Goal: Information Seeking & Learning: Learn about a topic

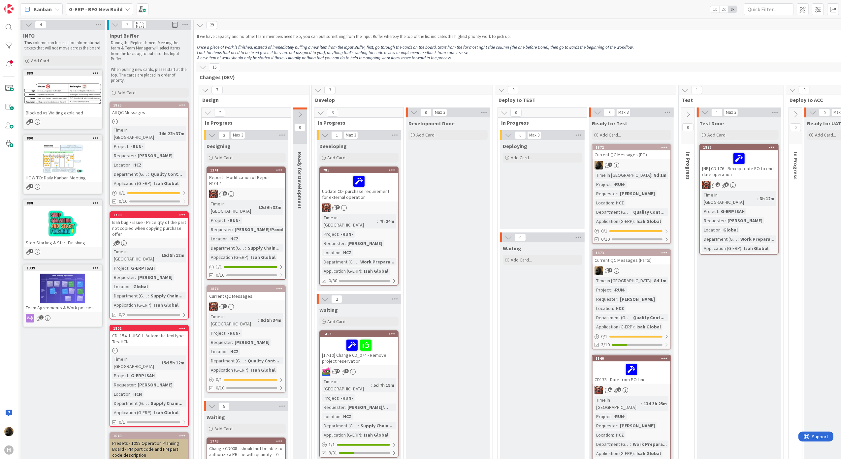
click at [271, 104] on div "7 Design" at bounding box center [254, 94] width 110 height 19
drag, startPoint x: 204, startPoint y: 100, endPoint x: 215, endPoint y: 100, distance: 10.6
click at [215, 100] on span "Design" at bounding box center [251, 100] width 99 height 7
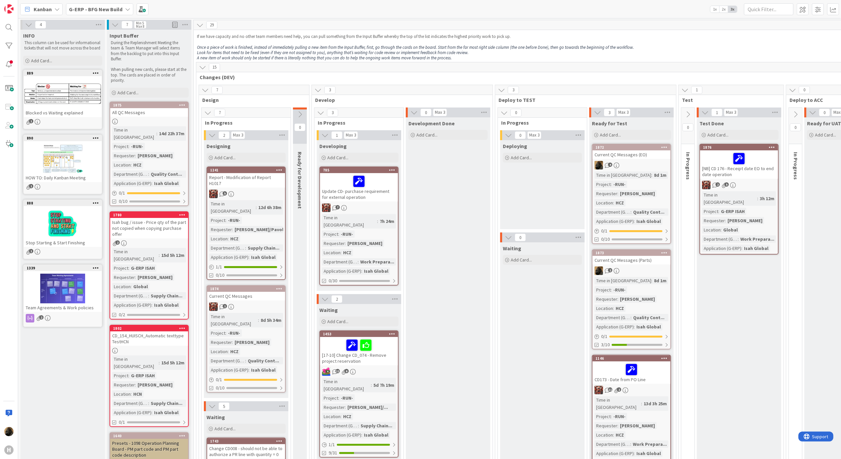
click at [617, 155] on div "Current QC Messages (EO)" at bounding box center [631, 154] width 78 height 9
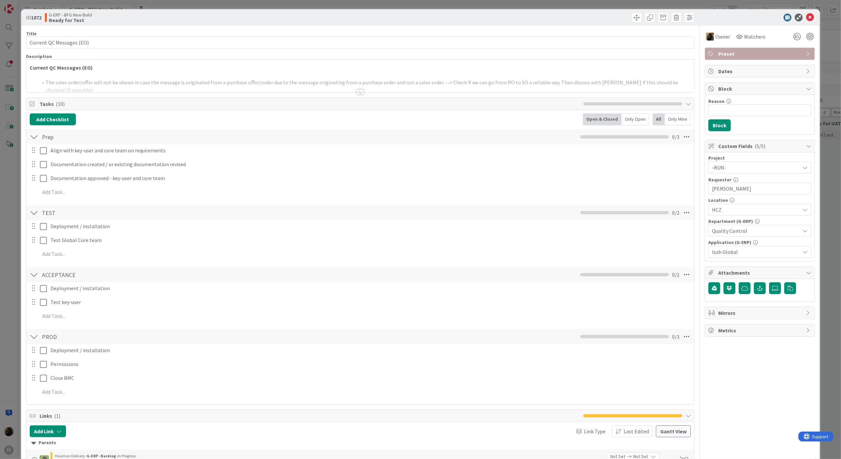
click at [356, 91] on div at bounding box center [359, 91] width 7 height 5
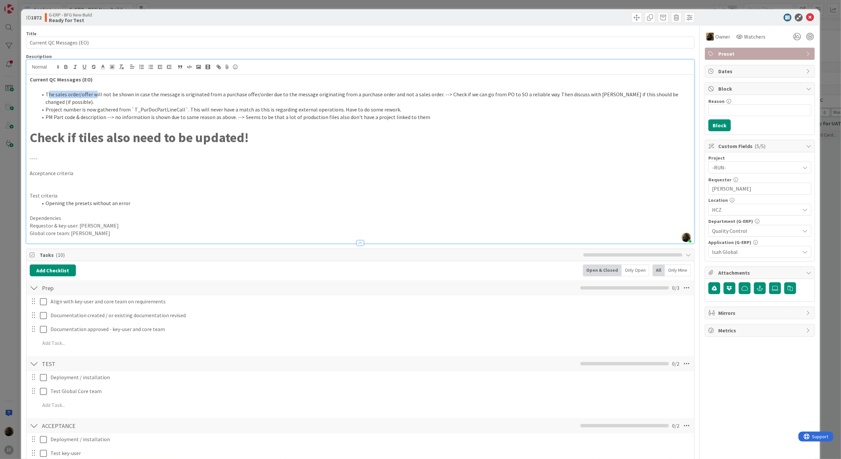
drag, startPoint x: 47, startPoint y: 98, endPoint x: 95, endPoint y: 95, distance: 47.9
click at [95, 95] on li "The sales order/offer will not be shown in case the message is originated from …" at bounding box center [364, 98] width 653 height 15
click at [271, 264] on div "Add Checklist Open & Closed Only Open All Only Mine" at bounding box center [360, 270] width 661 height 12
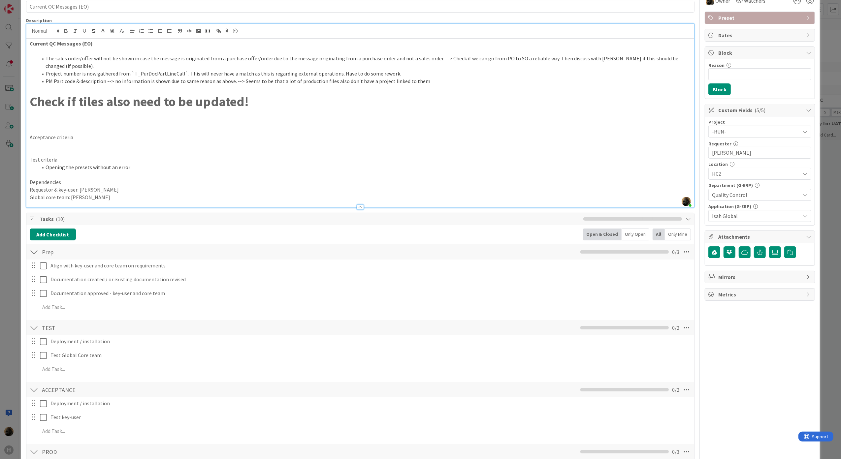
scroll to position [308, 0]
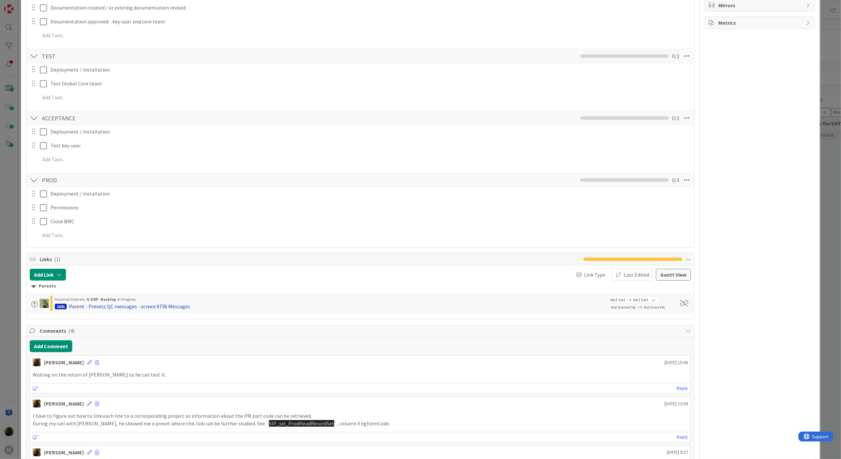
click at [150, 303] on div "Parent - Presets QC messages - screen 0736 Messages" at bounding box center [129, 306] width 121 height 8
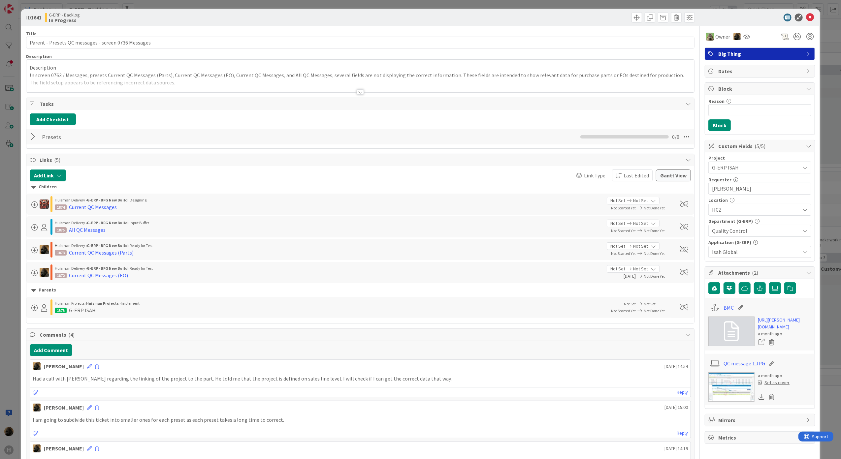
click at [356, 93] on div at bounding box center [359, 91] width 7 height 5
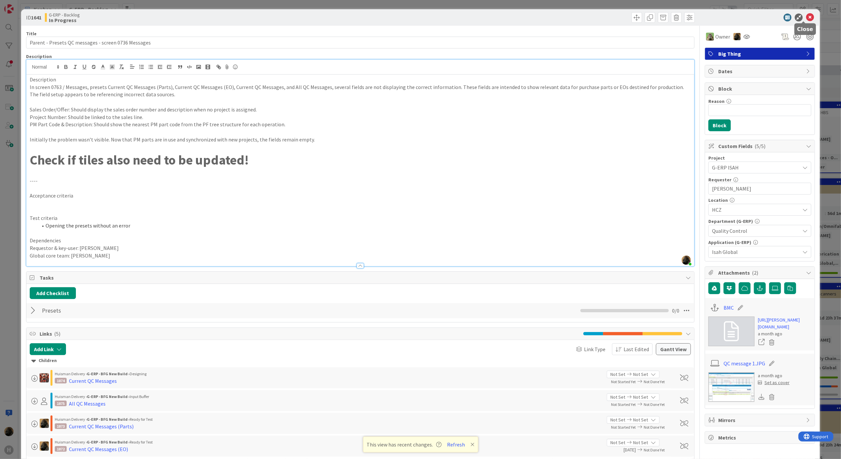
click at [806, 20] on icon at bounding box center [810, 18] width 8 height 8
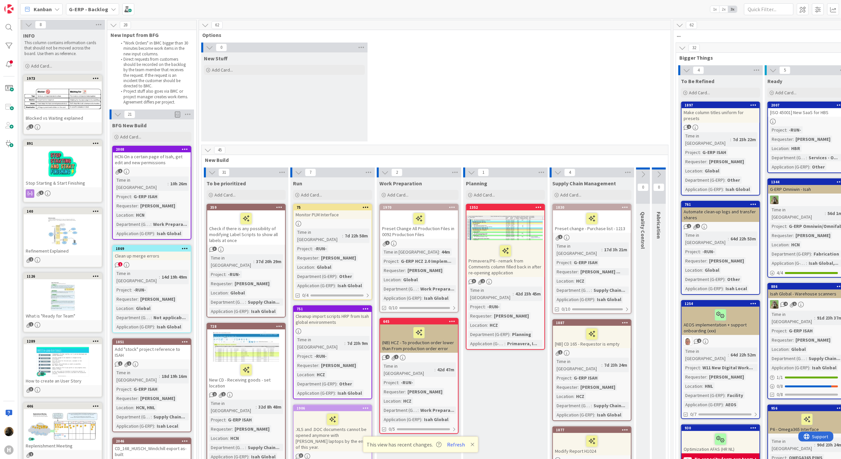
click at [58, 7] on icon at bounding box center [56, 9] width 5 height 5
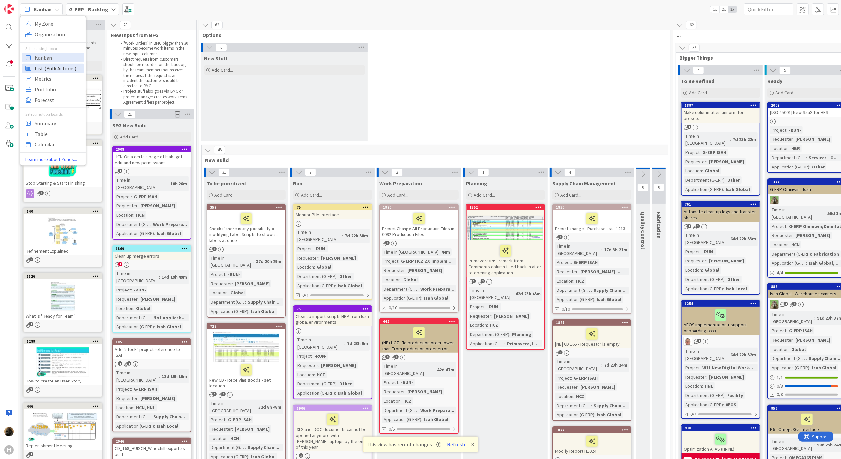
click at [40, 73] on span "List (Bulk Actions)" at bounding box center [58, 68] width 47 height 10
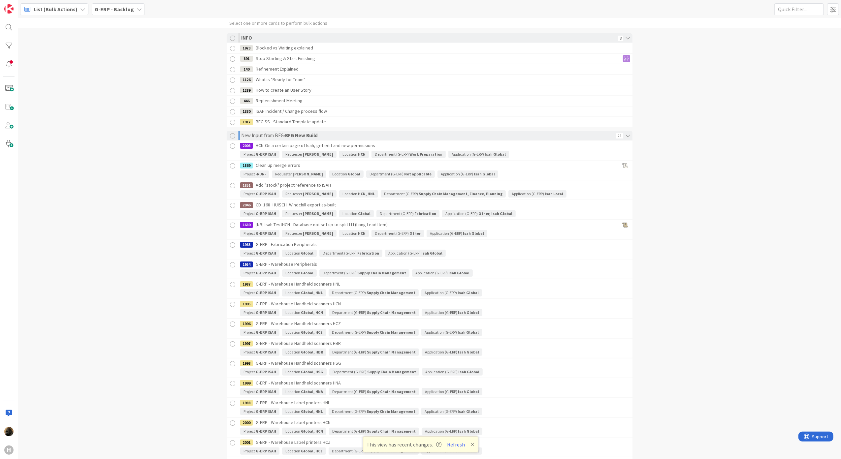
click at [45, 12] on span "List (Bulk Actions)" at bounding box center [56, 9] width 44 height 8
click at [52, 81] on span "Metrics" at bounding box center [58, 79] width 47 height 10
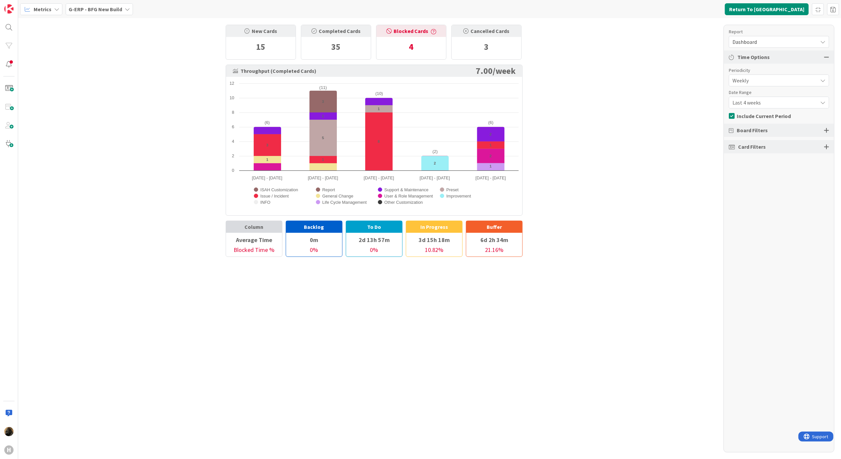
click at [756, 45] on span "Dashboard" at bounding box center [773, 41] width 82 height 9
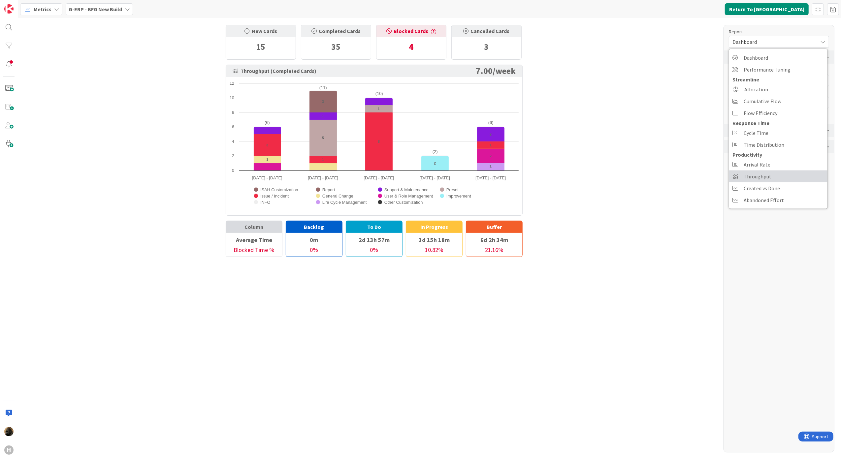
click at [767, 178] on span "Throughput" at bounding box center [757, 176] width 28 height 10
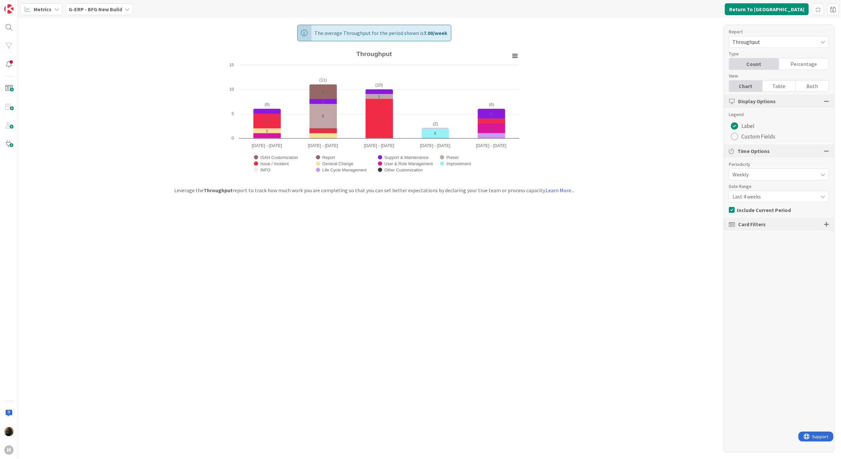
click at [826, 222] on div at bounding box center [825, 224] width 5 height 6
click at [771, 250] on div "All (35/35)" at bounding box center [779, 248] width 100 height 12
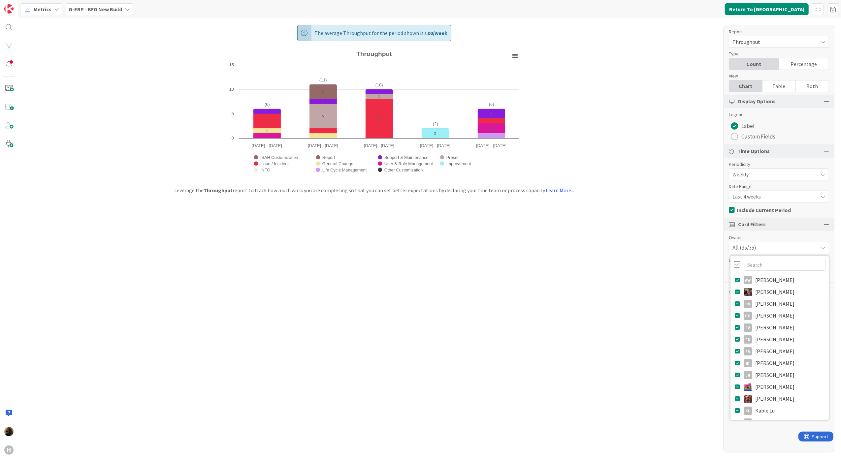
click at [735, 266] on div at bounding box center [736, 264] width 7 height 7
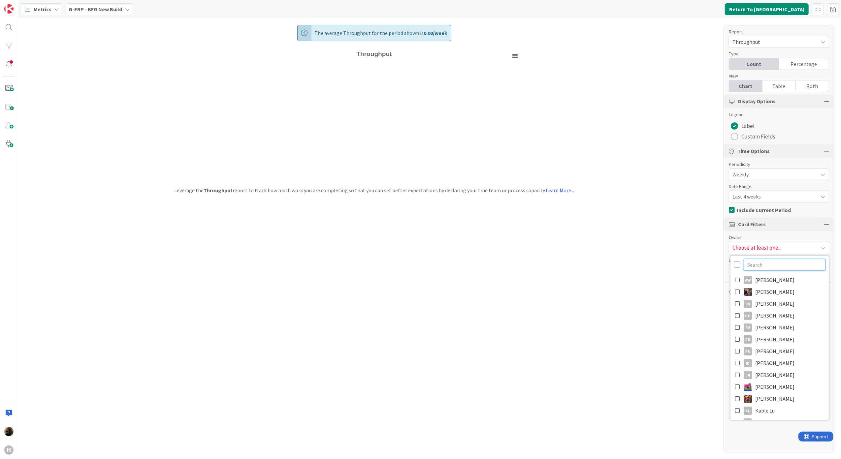
click at [760, 261] on input "text" at bounding box center [784, 265] width 82 height 12
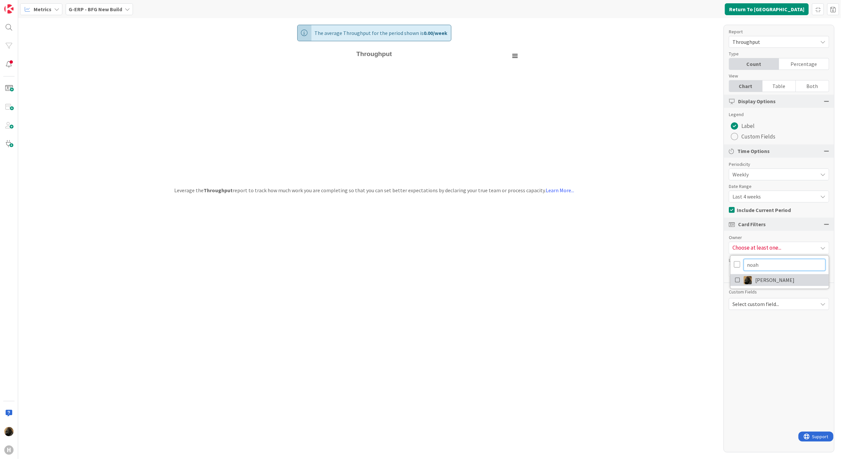
type input "noah"
click at [740, 278] on link "[PERSON_NAME]" at bounding box center [779, 280] width 98 height 12
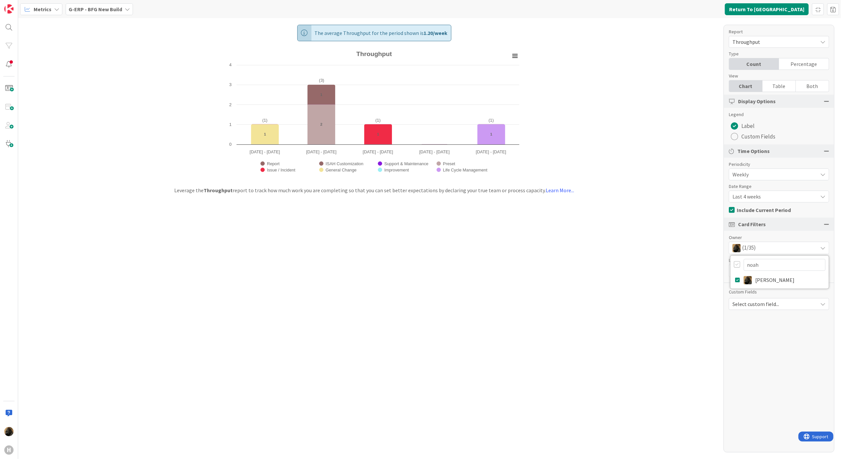
click at [608, 312] on div "The average Throughput for the period shown is 1.20 / week Created with Highcha…" at bounding box center [429, 238] width 822 height 441
click at [760, 193] on span "Last 4 weeks" at bounding box center [773, 196] width 82 height 9
click at [759, 229] on span "Last 8 weeks" at bounding box center [782, 225] width 83 height 10
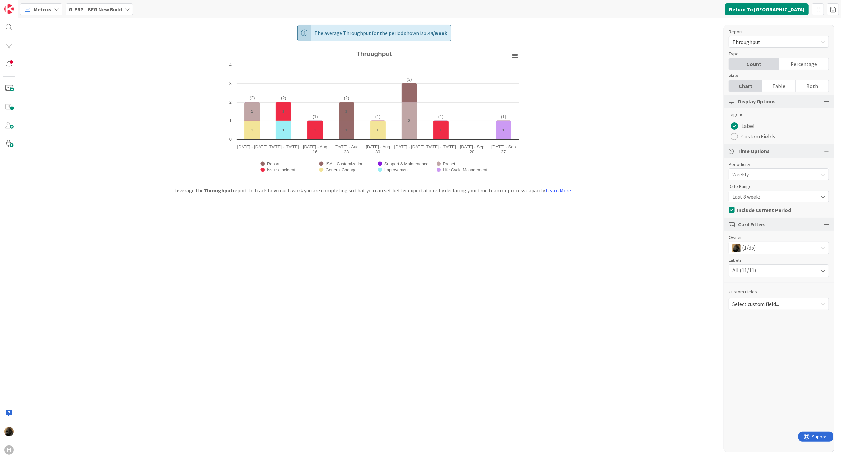
click at [598, 243] on div "The average Throughput for the period shown is 1.44 / week Created with Highcha…" at bounding box center [429, 238] width 822 height 441
click at [741, 189] on div "Date Range" at bounding box center [775, 186] width 94 height 7
click at [743, 192] on span "Last 8 weeks" at bounding box center [773, 196] width 82 height 9
click at [563, 286] on div "The average Throughput for the period shown is 1.44 / week Created with Highcha…" at bounding box center [429, 238] width 822 height 441
click at [753, 53] on div "Type" at bounding box center [775, 53] width 94 height 7
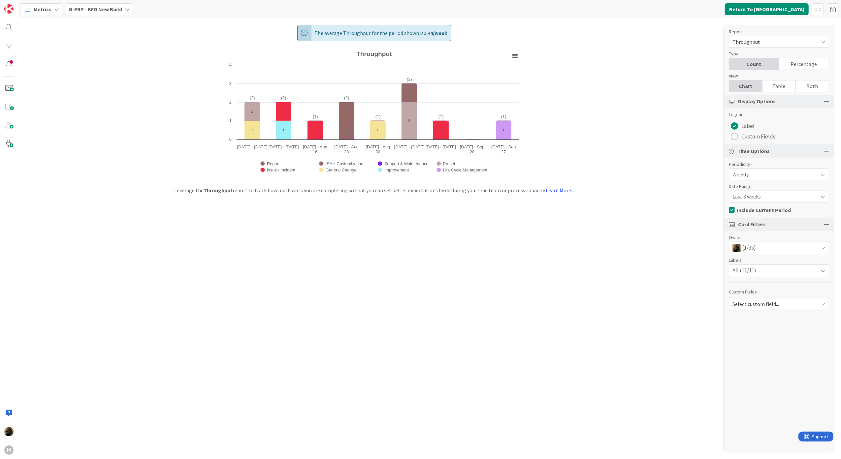
click at [753, 47] on div "Throughput" at bounding box center [778, 42] width 100 height 12
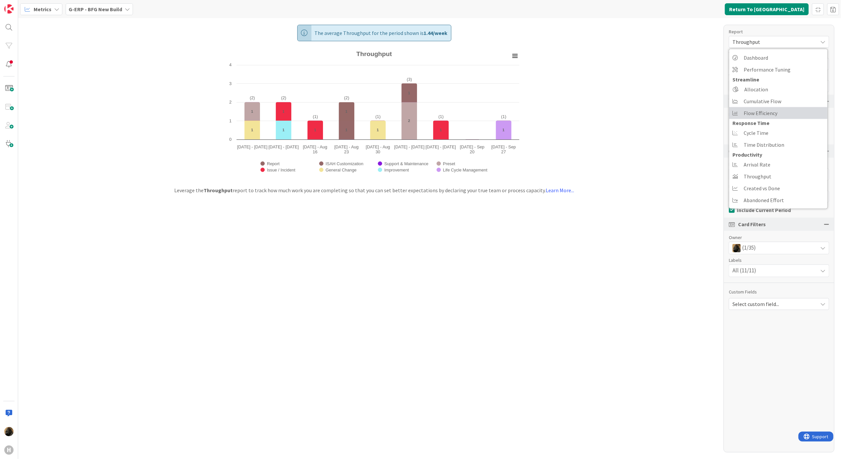
click at [801, 112] on link "Flow Efficiency" at bounding box center [778, 113] width 98 height 12
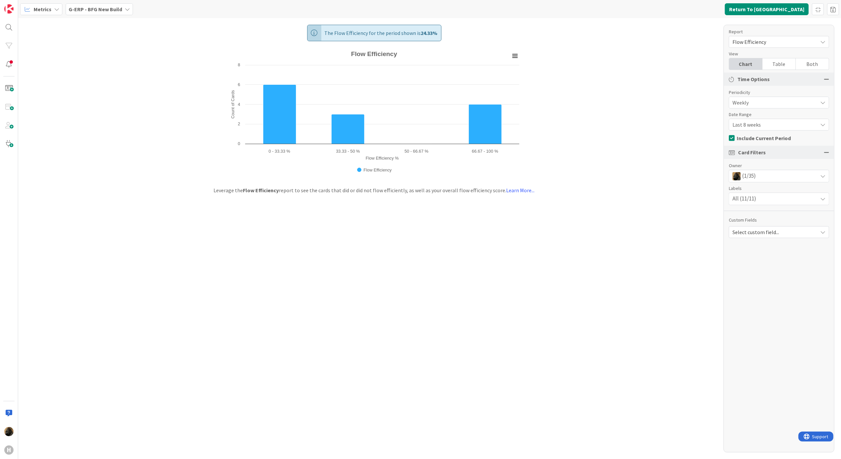
click at [761, 40] on span "Flow Efficiency" at bounding box center [773, 41] width 82 height 9
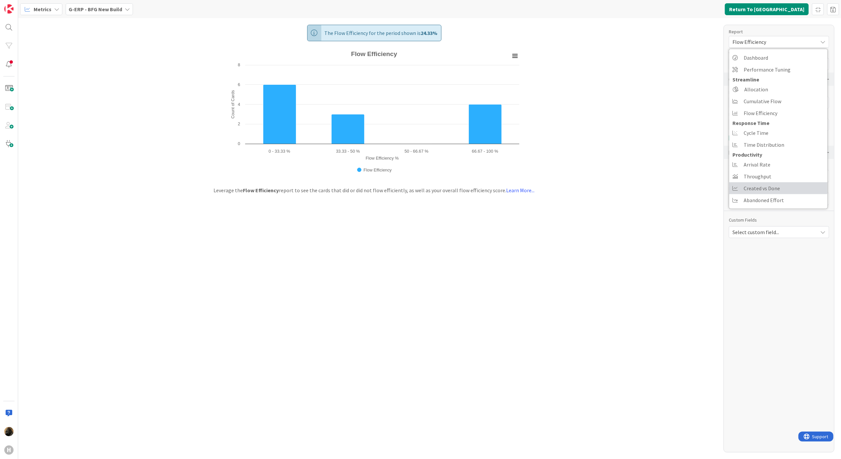
click at [801, 189] on link "Created vs Done" at bounding box center [778, 188] width 98 height 12
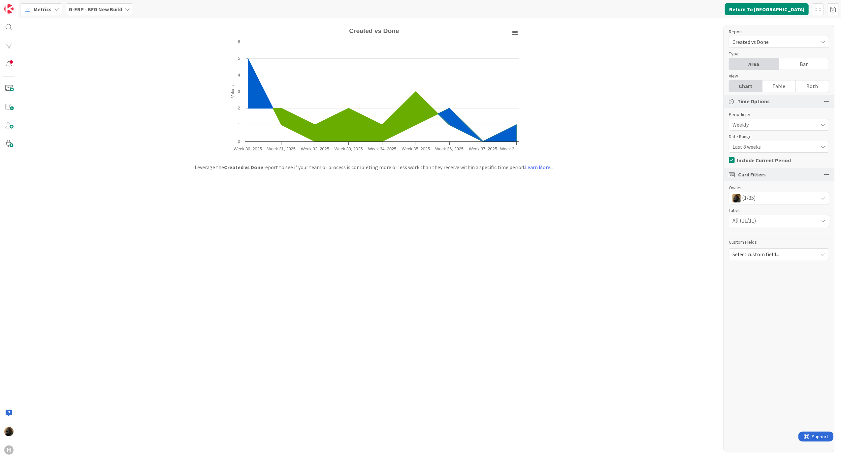
click at [767, 44] on span "Created vs Done" at bounding box center [773, 41] width 82 height 9
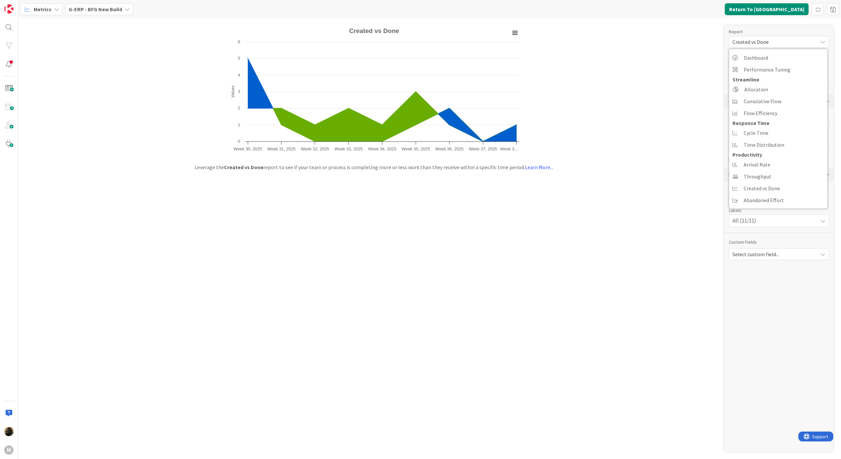
click at [570, 231] on div "Created with Highcharts 11.4.3 Values Chart context menu Created vs Done Week 3…" at bounding box center [429, 238] width 822 height 441
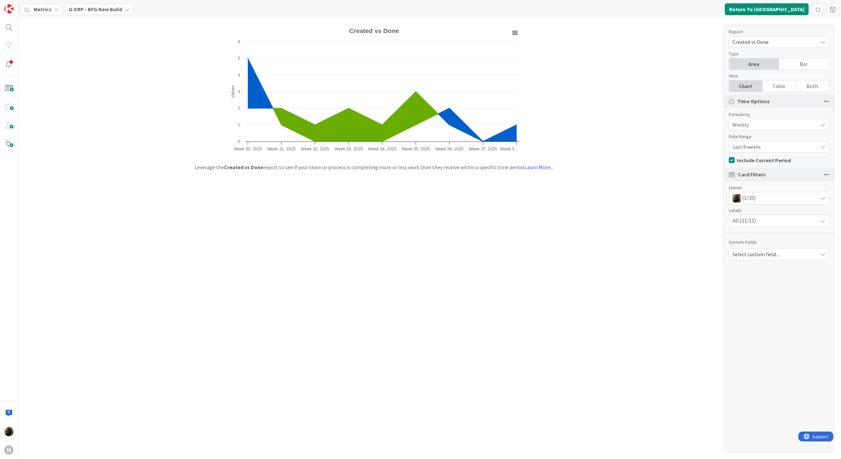
click at [378, 276] on div "Created with Highcharts 11.4.3 Values Chart context menu Created vs Done Week 3…" at bounding box center [429, 238] width 822 height 441
click at [339, 226] on div "Created with Highcharts 11.4.3 Values Chart context menu Created vs Done Week 3…" at bounding box center [429, 238] width 822 height 441
